Goal: Transaction & Acquisition: Purchase product/service

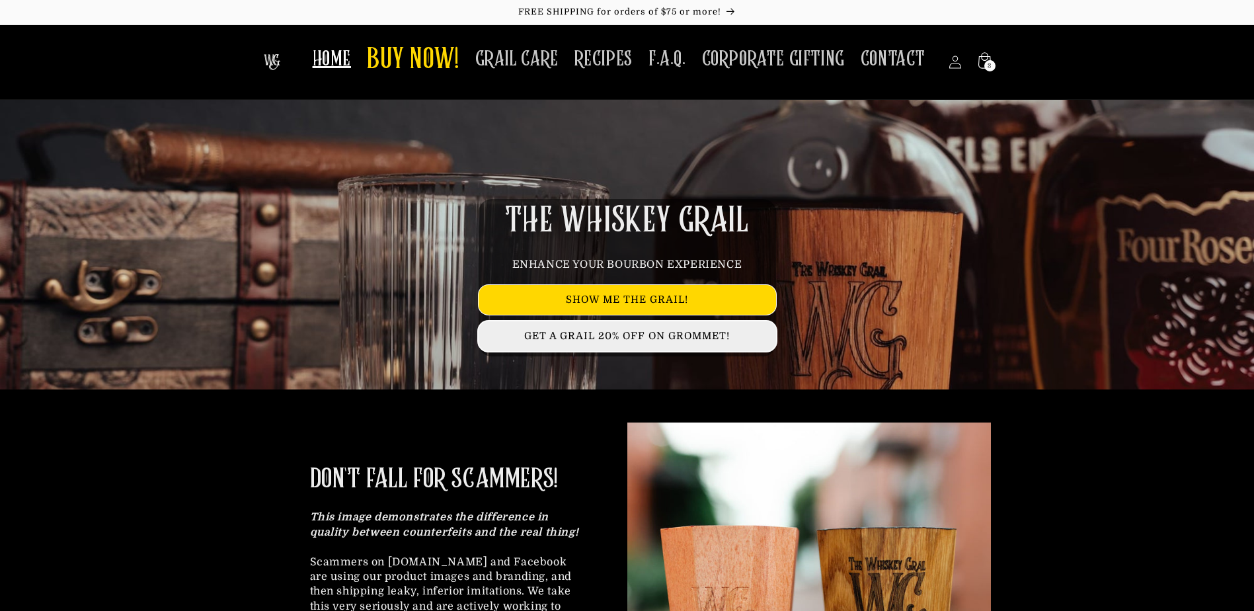
click at [576, 340] on link "GET A GRAIL 20% OFF ON GROMMET!" at bounding box center [628, 336] width 298 height 30
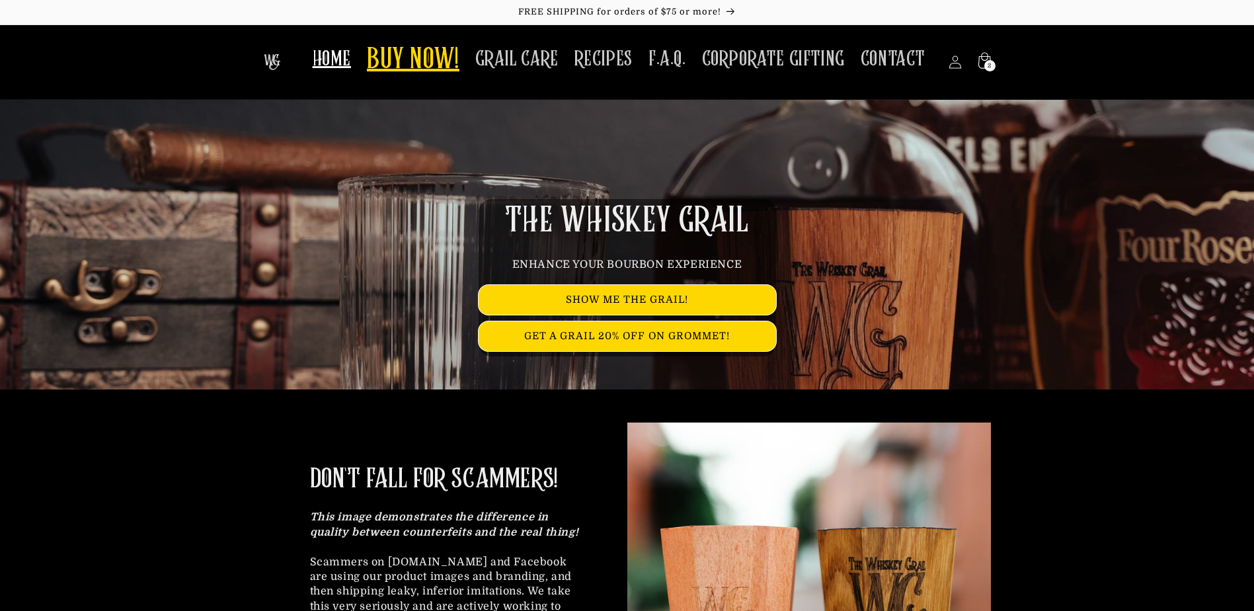
click at [407, 63] on span "BUY NOW!" at bounding box center [413, 60] width 93 height 36
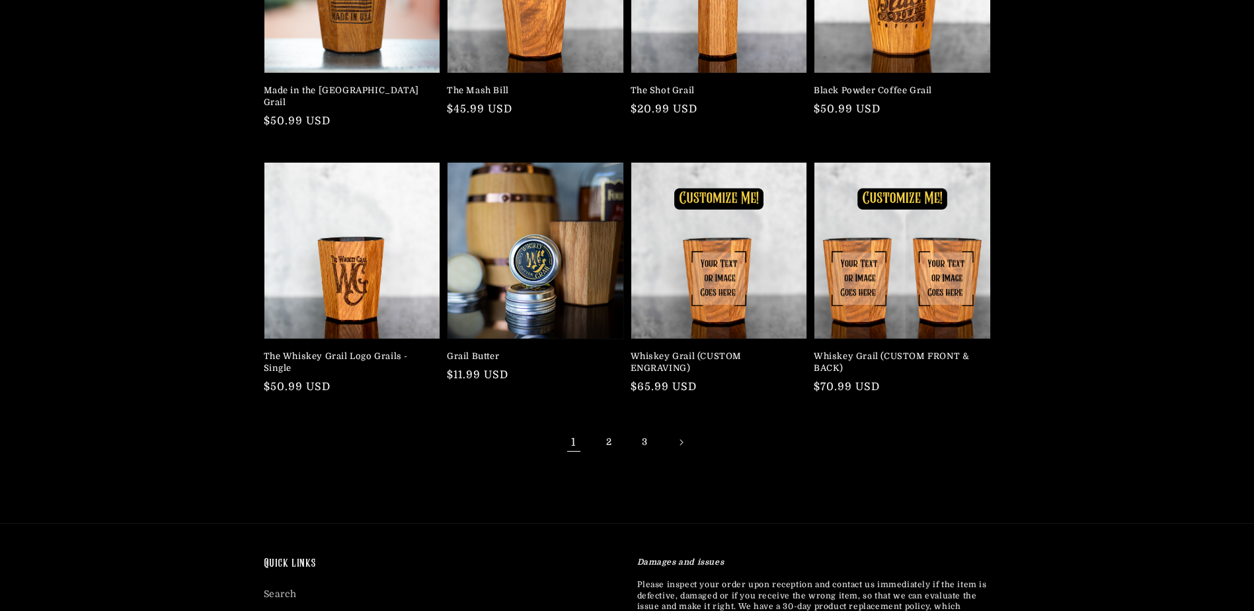
scroll to position [265, 0]
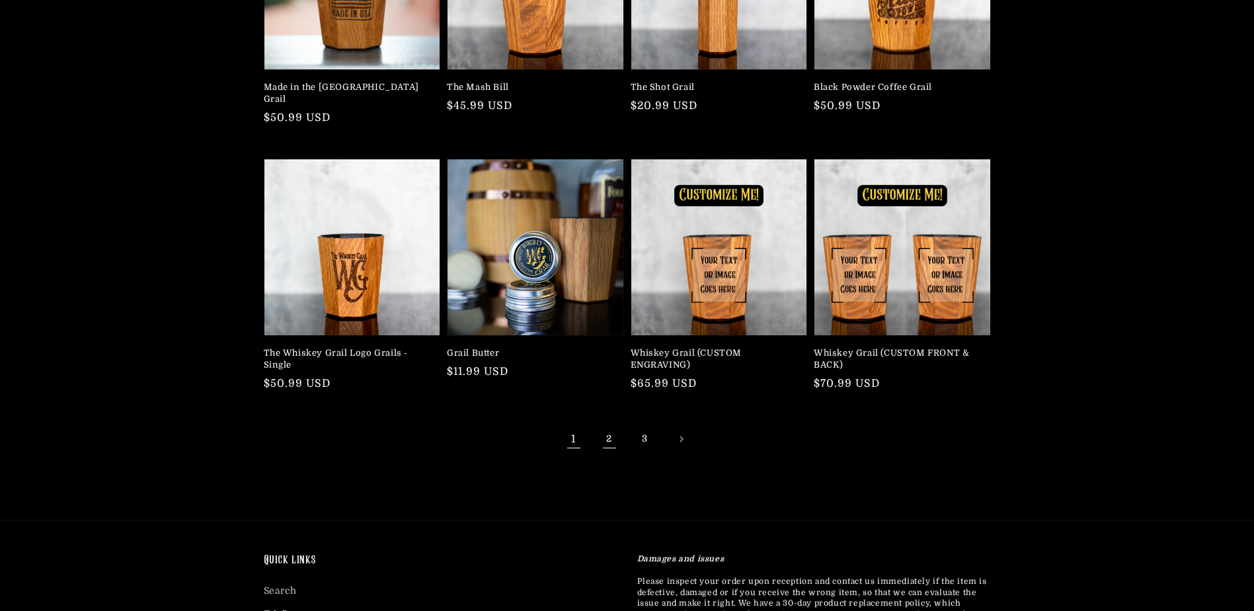
click at [609, 428] on link "2" at bounding box center [609, 439] width 29 height 29
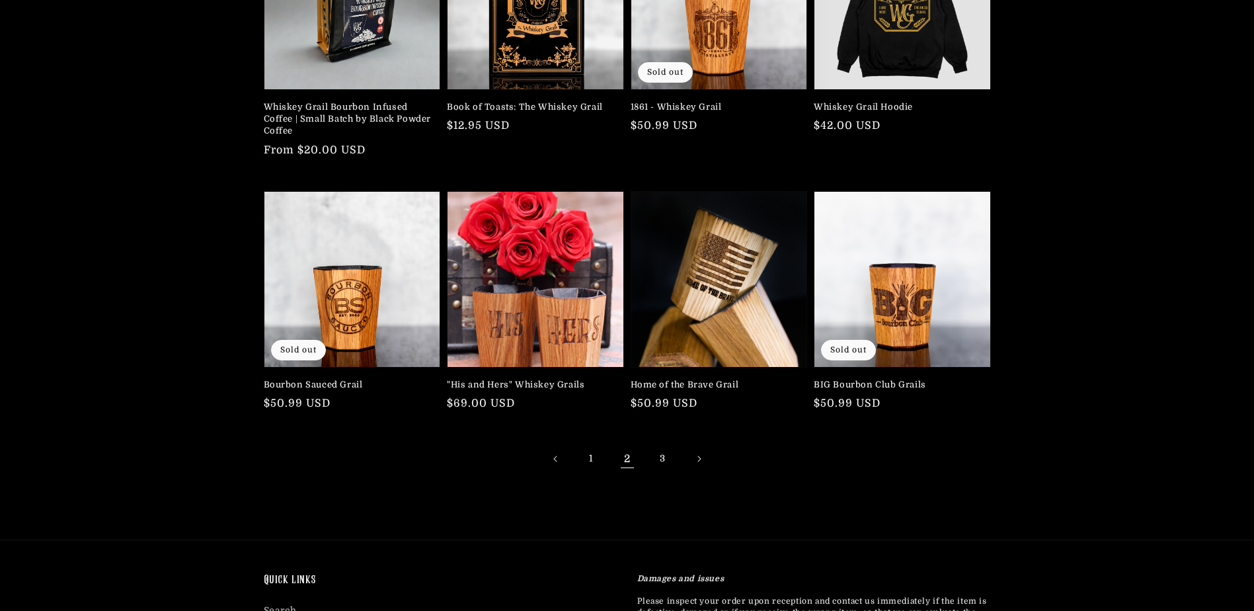
scroll to position [265, 0]
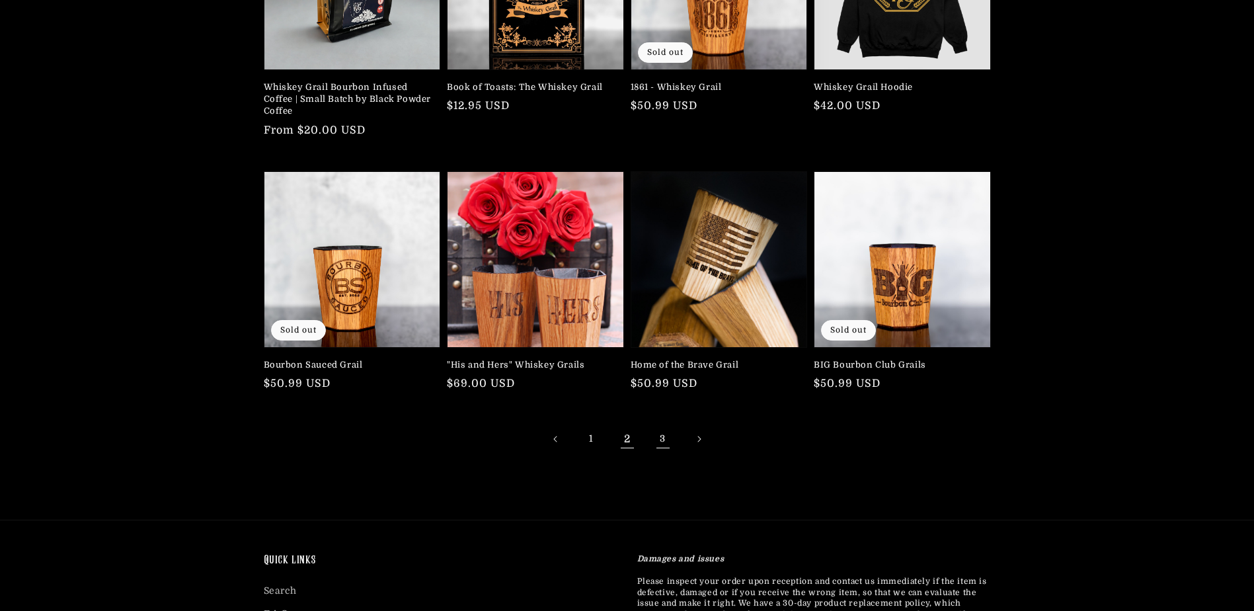
click at [662, 438] on link "3" at bounding box center [663, 439] width 29 height 29
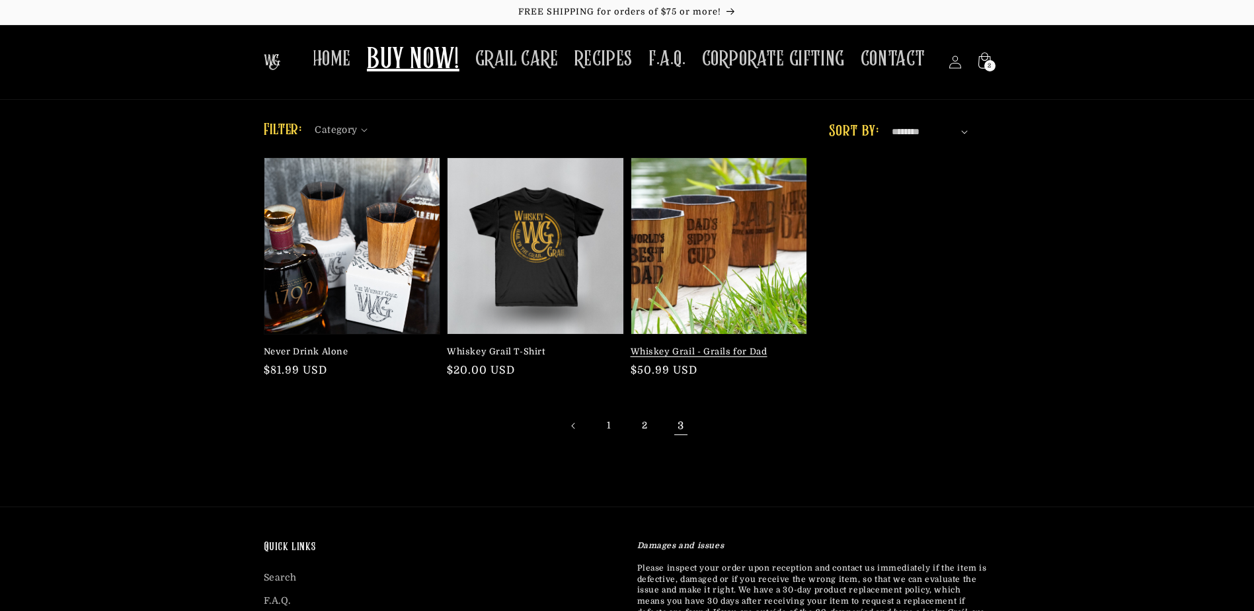
click at [690, 346] on link "Whiskey Grail - Grails for Dad" at bounding box center [715, 352] width 169 height 12
click at [598, 428] on link "1" at bounding box center [609, 425] width 29 height 29
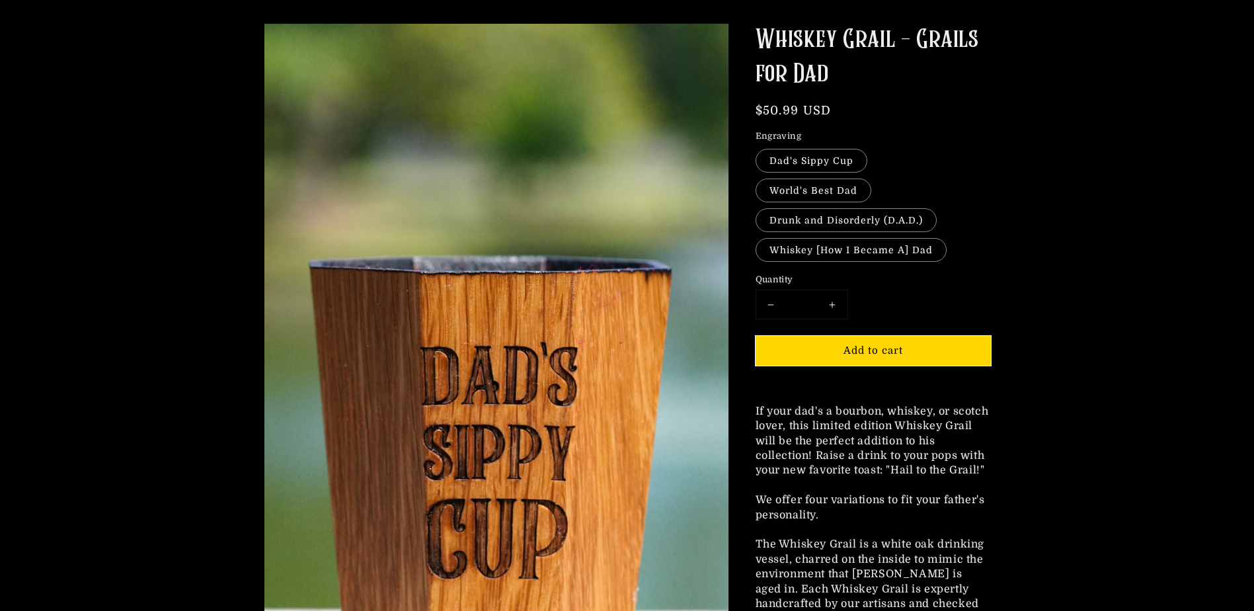
scroll to position [198, 0]
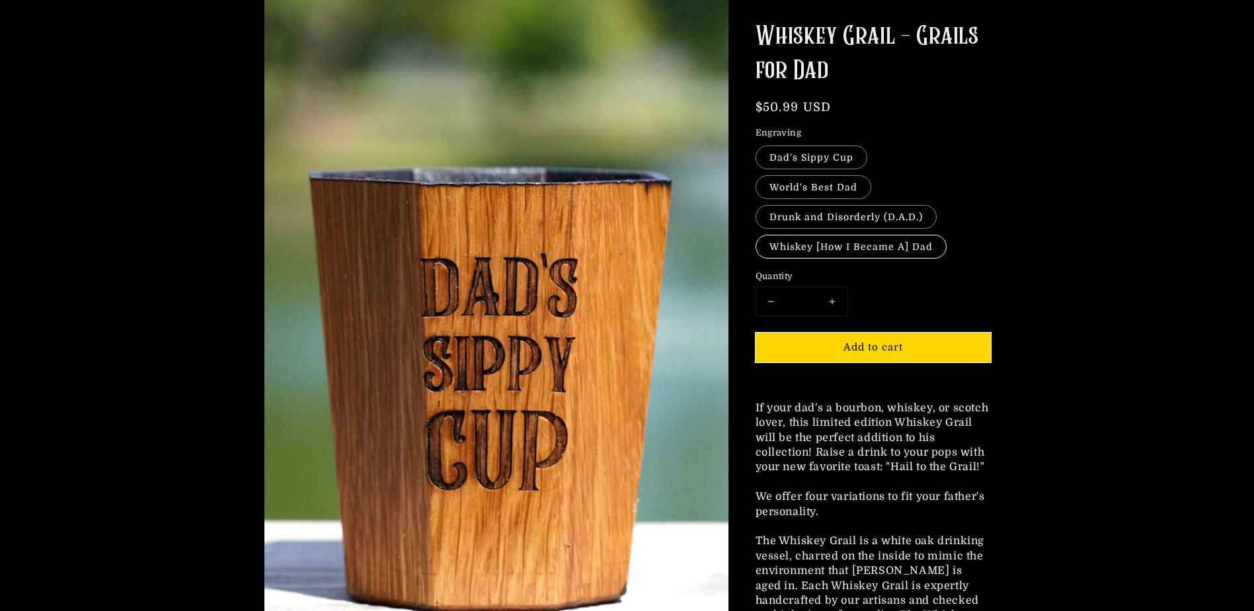
click at [836, 235] on label "Whiskey [How I Became A] Dad" at bounding box center [851, 247] width 191 height 24
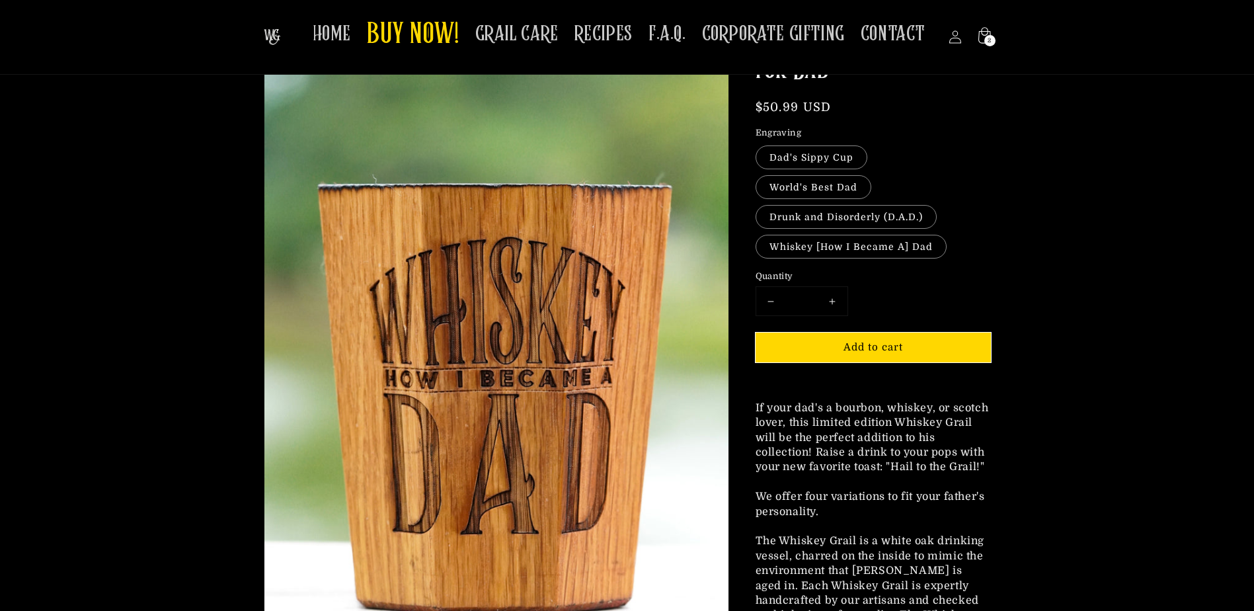
scroll to position [19, 0]
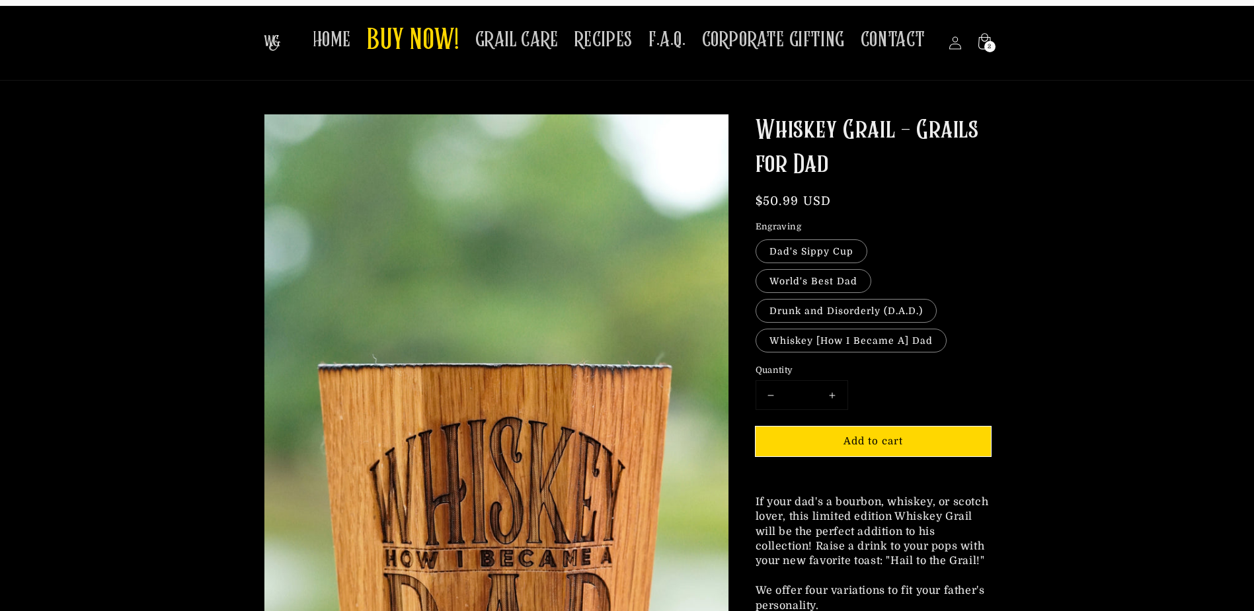
drag, startPoint x: 690, startPoint y: 350, endPoint x: 690, endPoint y: 343, distance: 7.3
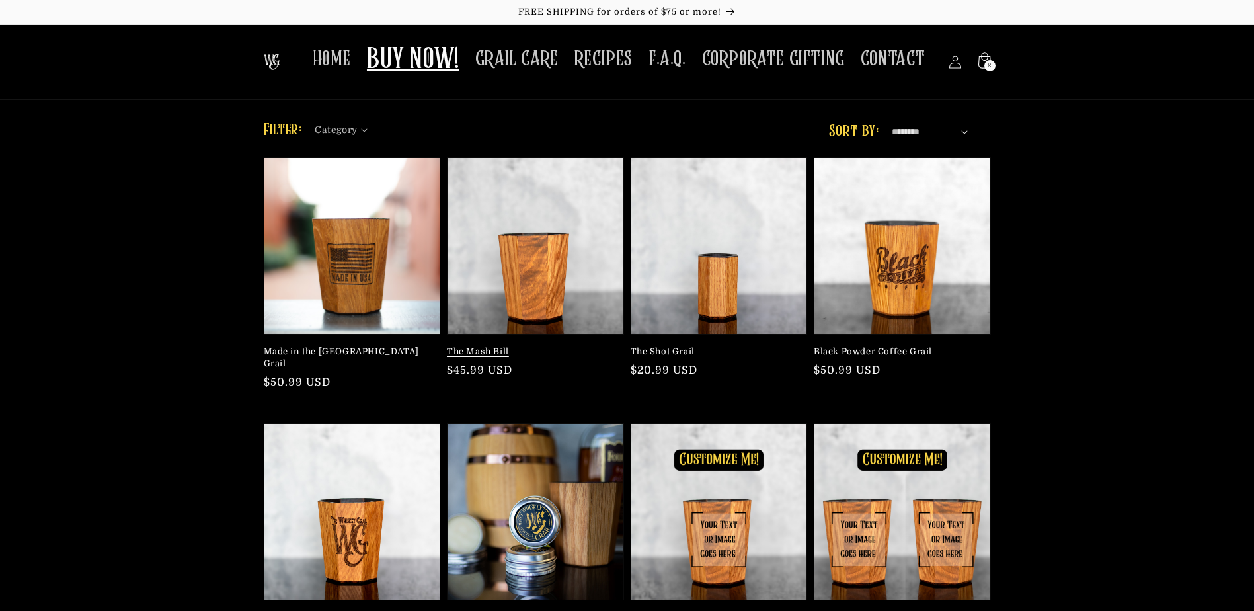
click at [528, 346] on link "The Mash Bill" at bounding box center [531, 352] width 169 height 12
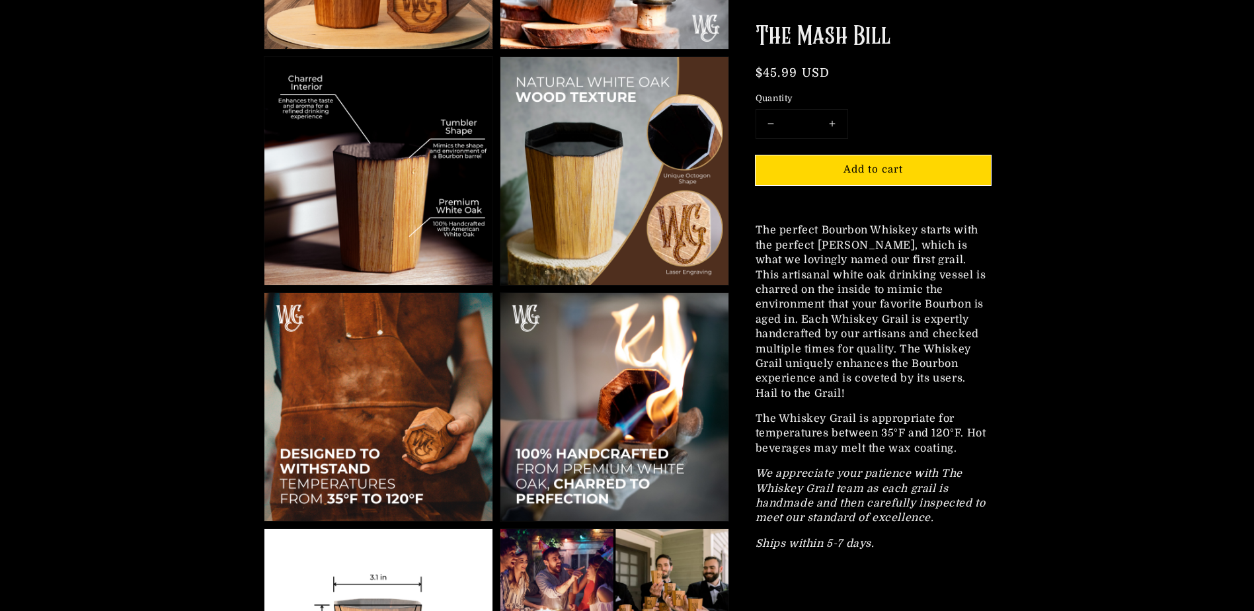
scroll to position [595, 0]
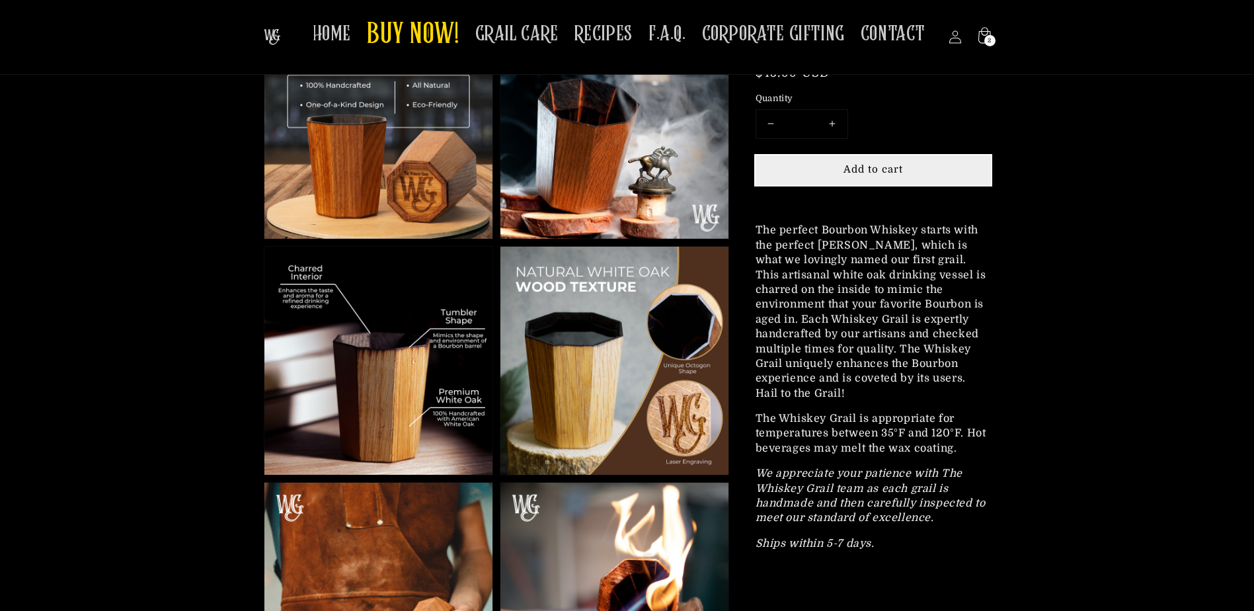
click at [872, 169] on span "Add to cart" at bounding box center [874, 169] width 60 height 12
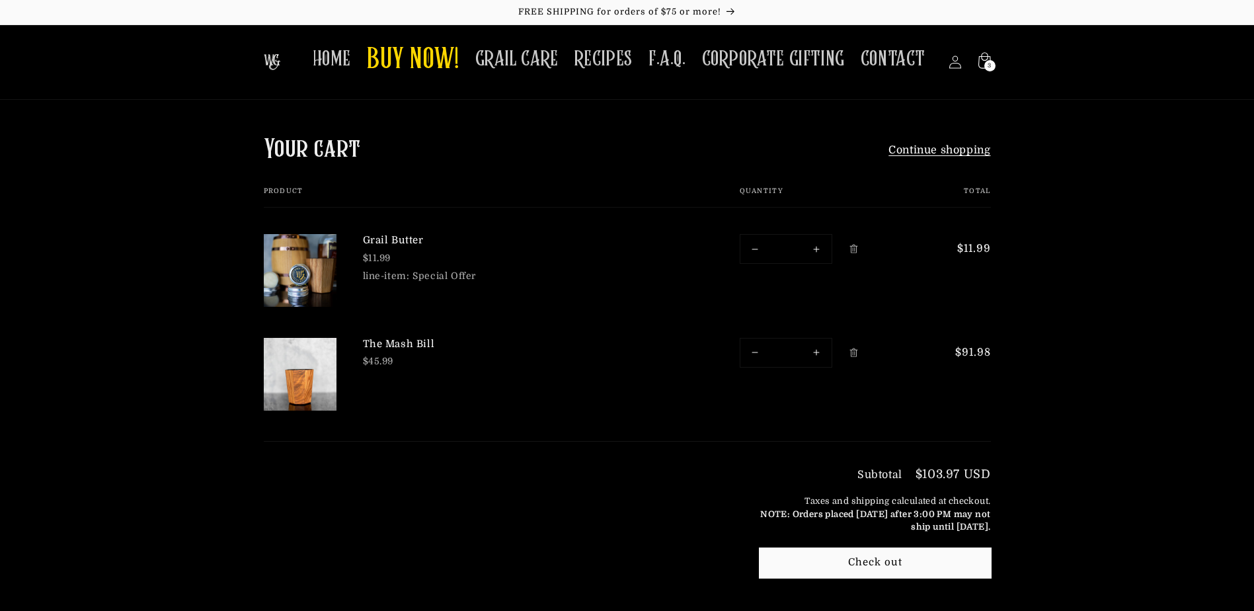
click at [753, 349] on button "Decrease quantity for The [PERSON_NAME]" at bounding box center [756, 353] width 30 height 28
type input "*"
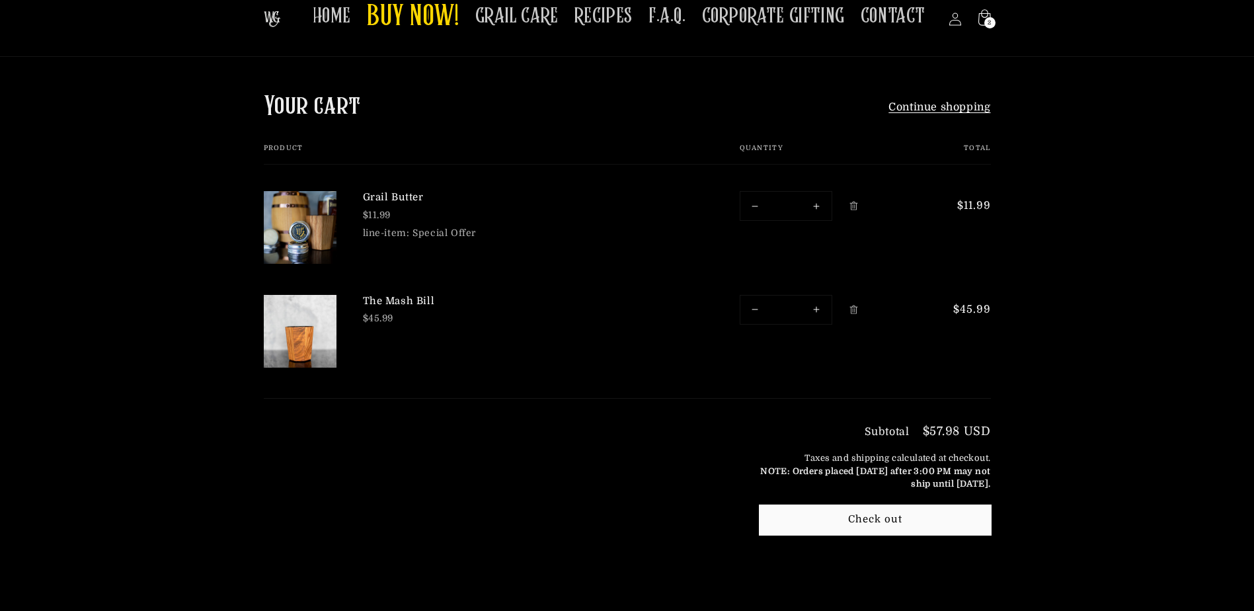
scroll to position [66, 0]
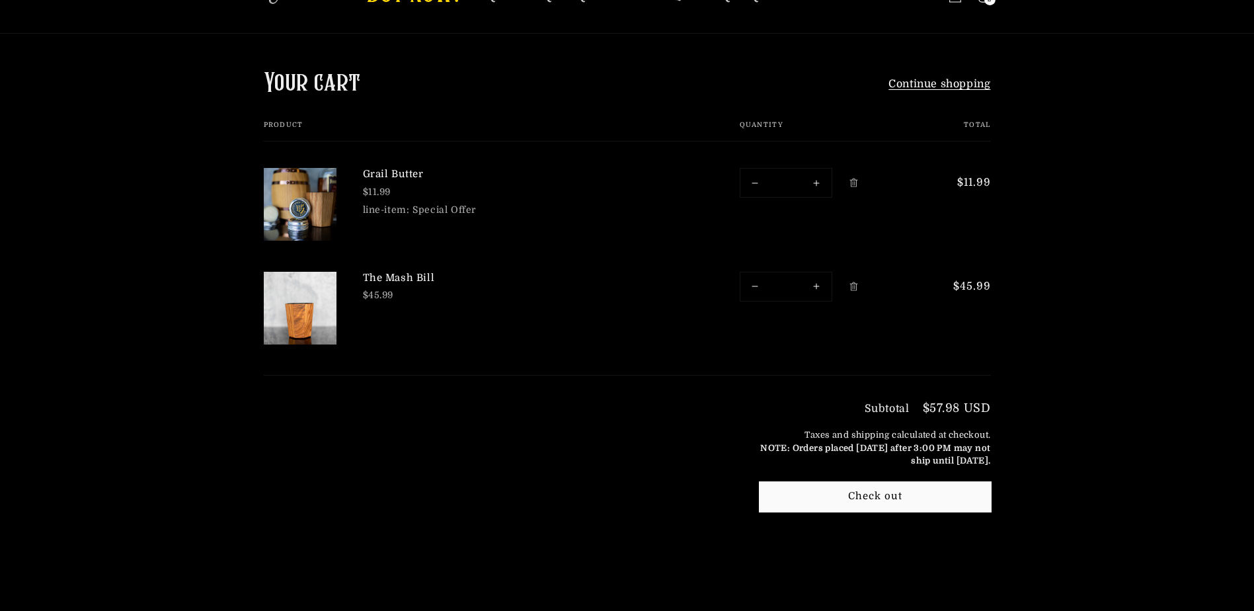
drag, startPoint x: 655, startPoint y: 385, endPoint x: 671, endPoint y: 399, distance: 21.6
click at [655, 385] on div "Subtotal $57.98 USD Taxes and shipping calculated at checkout. NOTE: Orders pla…" at bounding box center [627, 479] width 727 height 206
click at [833, 492] on button "Check out" at bounding box center [875, 497] width 231 height 30
